Goal: Check status

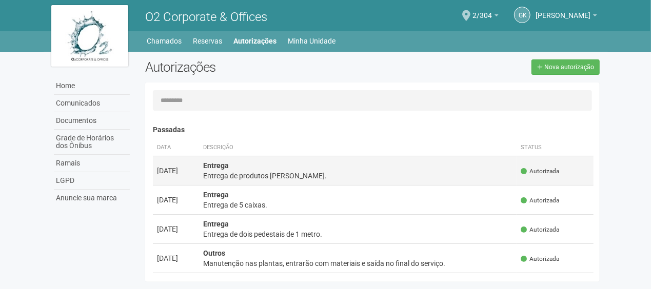
click at [273, 173] on div "Entrega de produtos [PERSON_NAME]." at bounding box center [358, 176] width 310 height 10
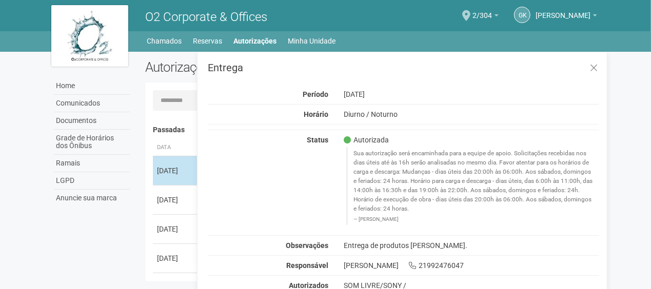
click at [273, 173] on div "Status Autorizada Sua autorização será encaminhada para a equipe de apoio. Soli…" at bounding box center [403, 182] width 407 height 94
click at [595, 65] on icon at bounding box center [594, 68] width 8 height 10
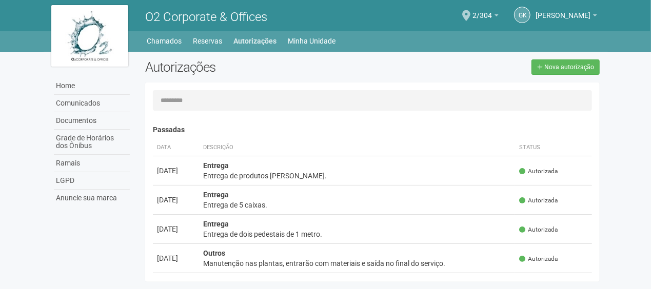
drag, startPoint x: 263, startPoint y: 49, endPoint x: 263, endPoint y: 42, distance: 6.7
click at [263, 48] on div "Home Home Comunicados Documentos Grade de Horários dos Ônibus Ramais LGPD Anunc…" at bounding box center [325, 41] width 651 height 21
click at [264, 37] on link "Autorizações" at bounding box center [255, 41] width 43 height 14
